Goal: Communication & Community: Answer question/provide support

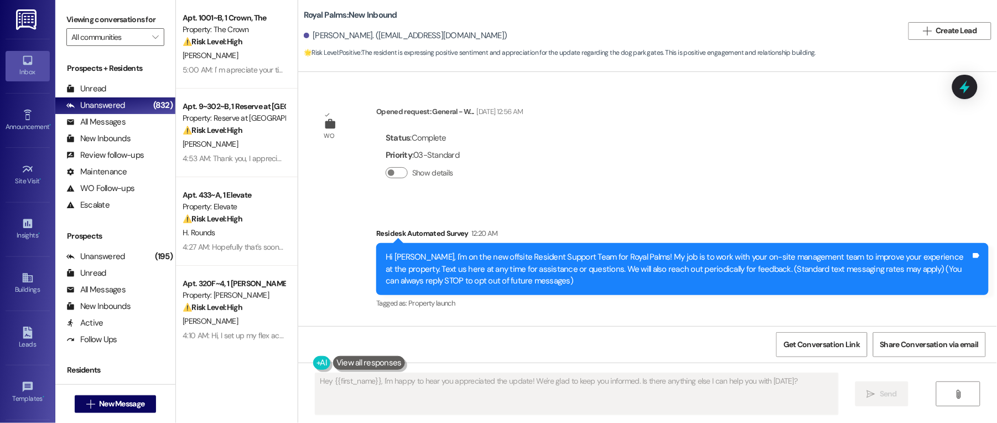
scroll to position [1864, 0]
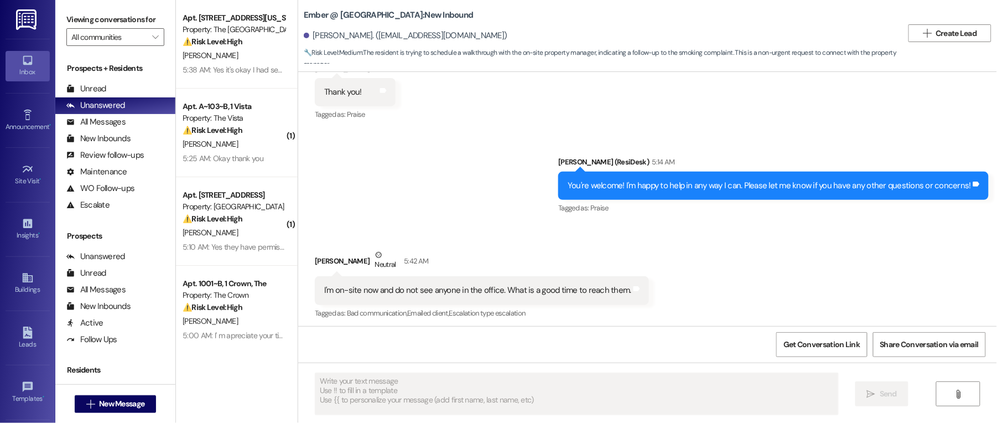
scroll to position [1392, 0]
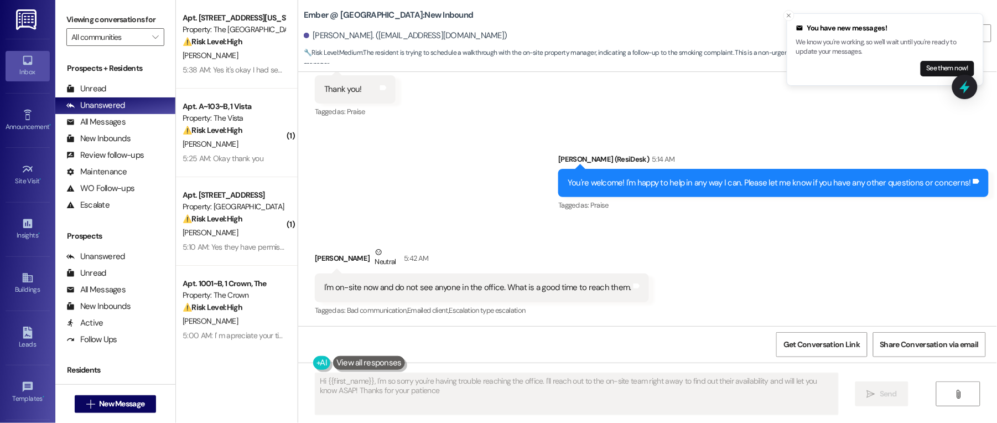
type textarea "Hi {{first_name}}, I'm so sorry you're having trouble reaching the office. I'll…"
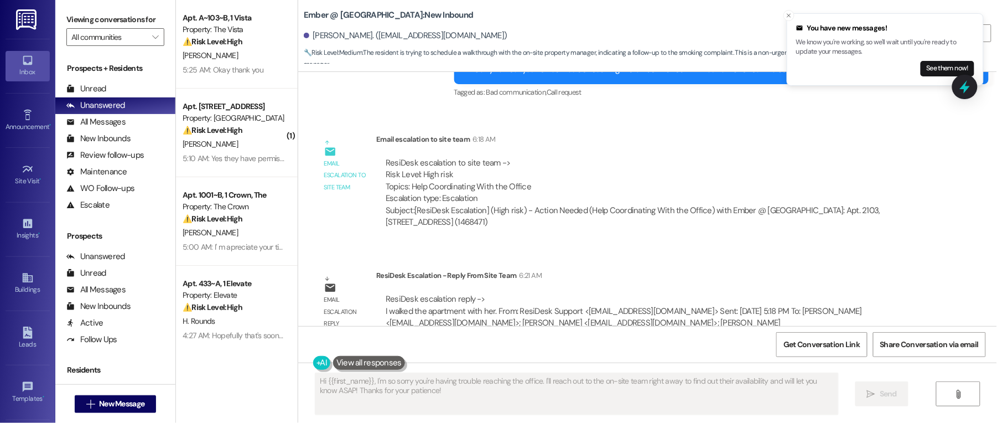
scroll to position [1723, 0]
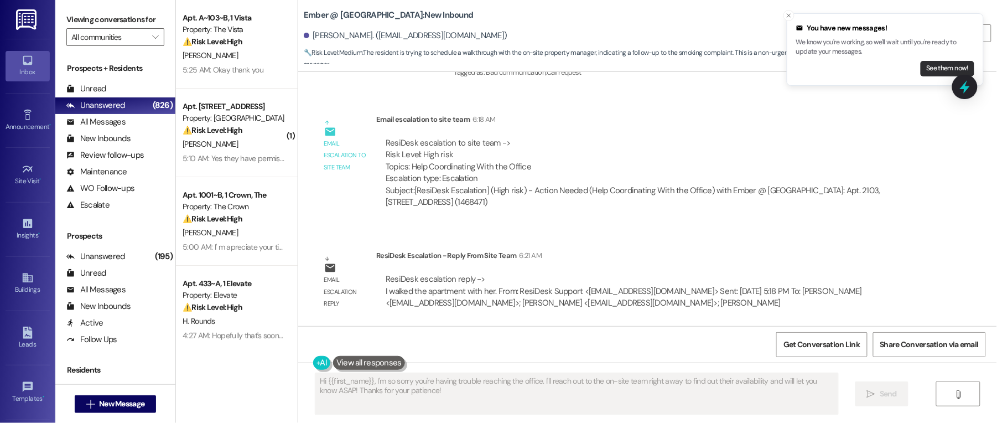
click at [936, 67] on button "See them now!" at bounding box center [947, 68] width 54 height 15
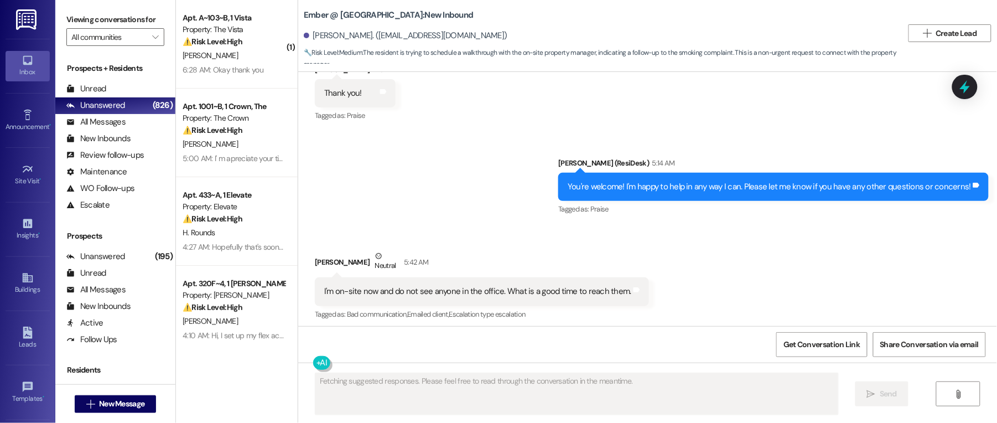
scroll to position [1392, 0]
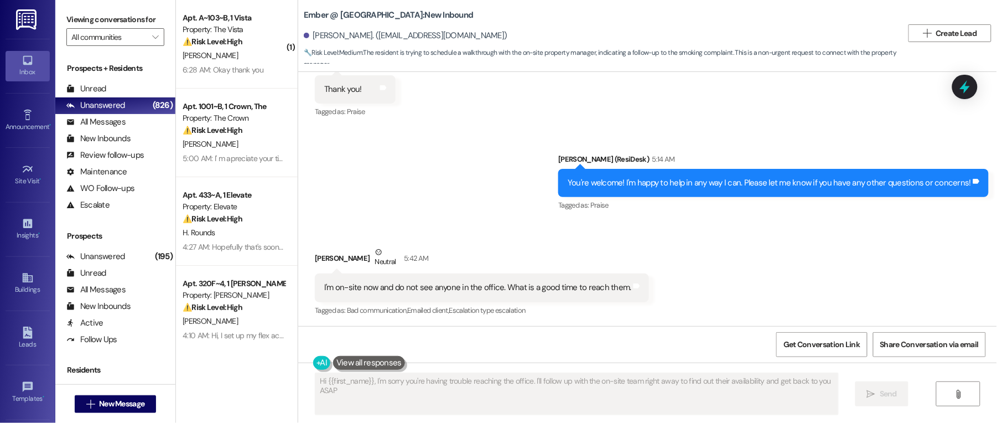
type textarea "Hi {{first_name}}, I'm sorry you're having trouble reaching the office. I'll fo…"
